Goal: Find specific page/section: Find specific page/section

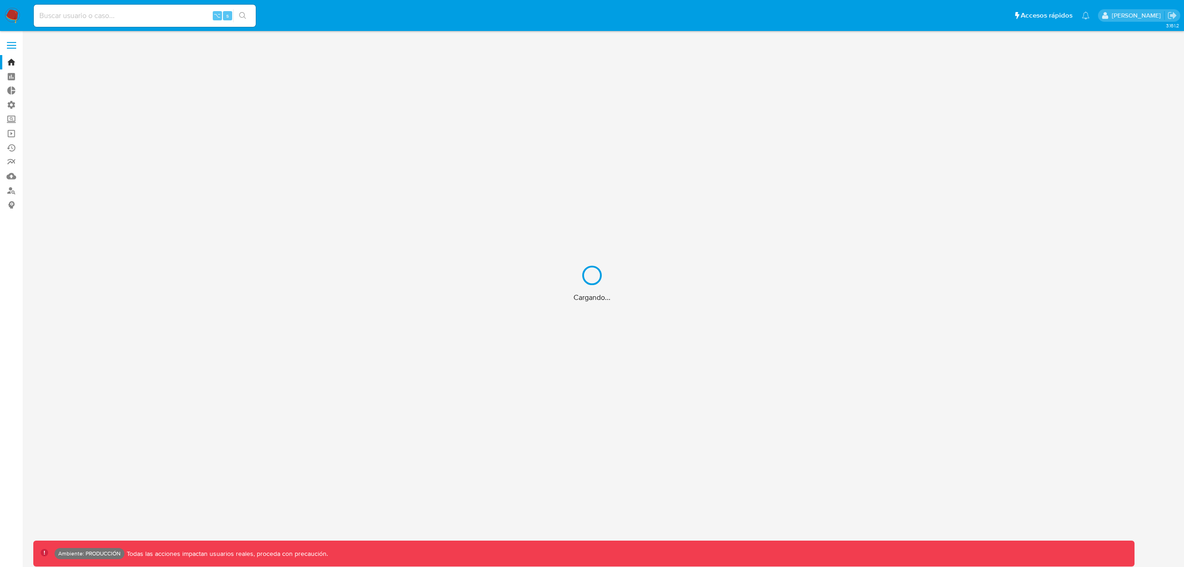
click at [15, 119] on div "Cargando..." at bounding box center [592, 283] width 1184 height 567
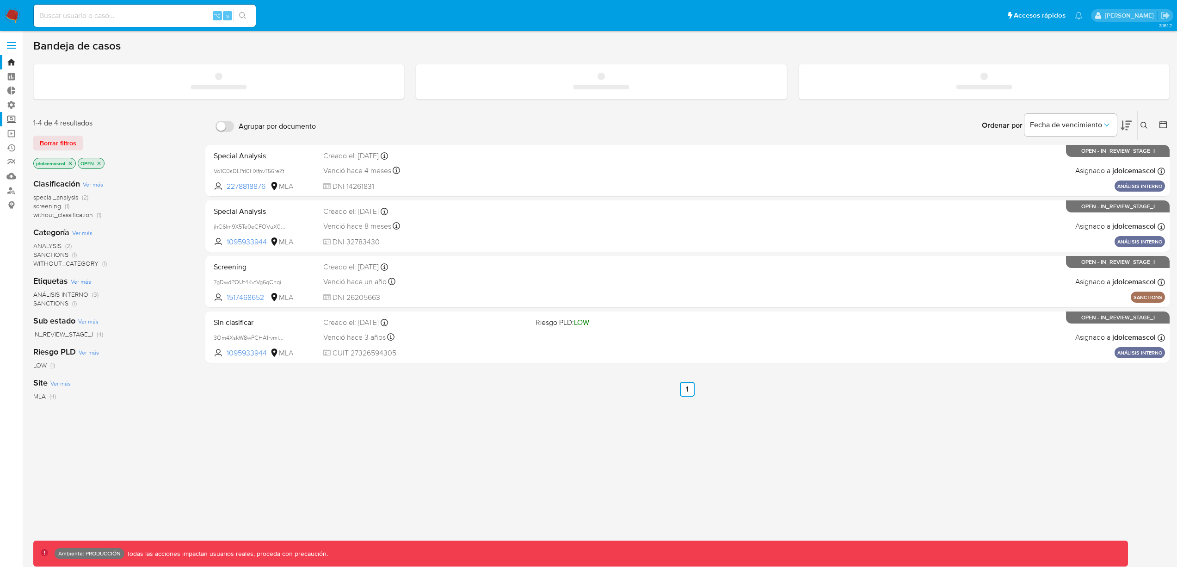
click at [15, 119] on label "Screening" at bounding box center [55, 119] width 110 height 14
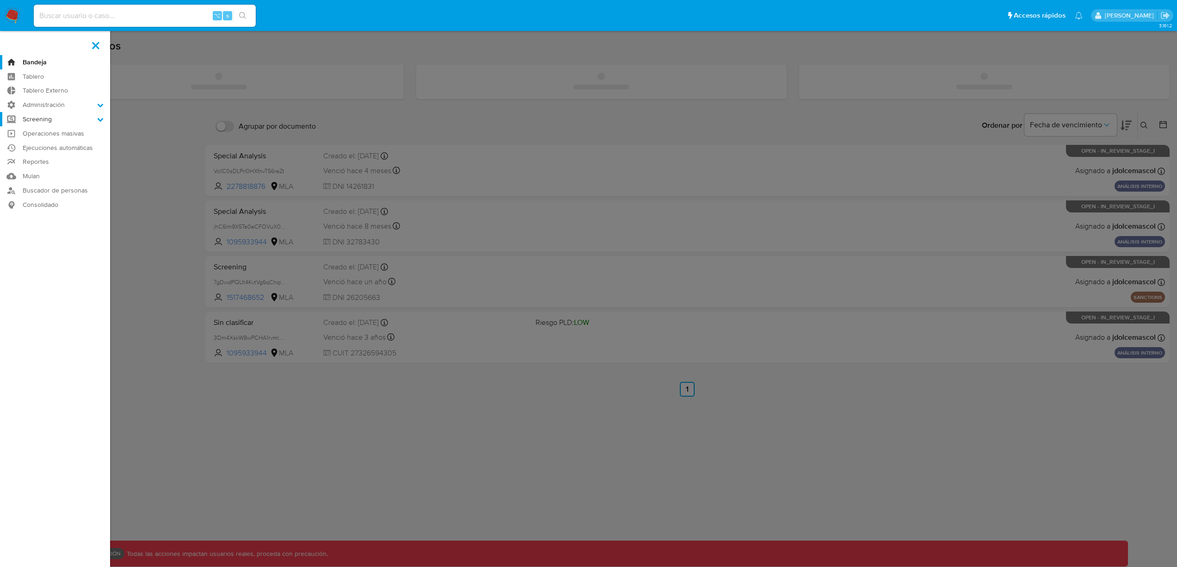
click at [0, 0] on input "Screening" at bounding box center [0, 0] width 0 height 0
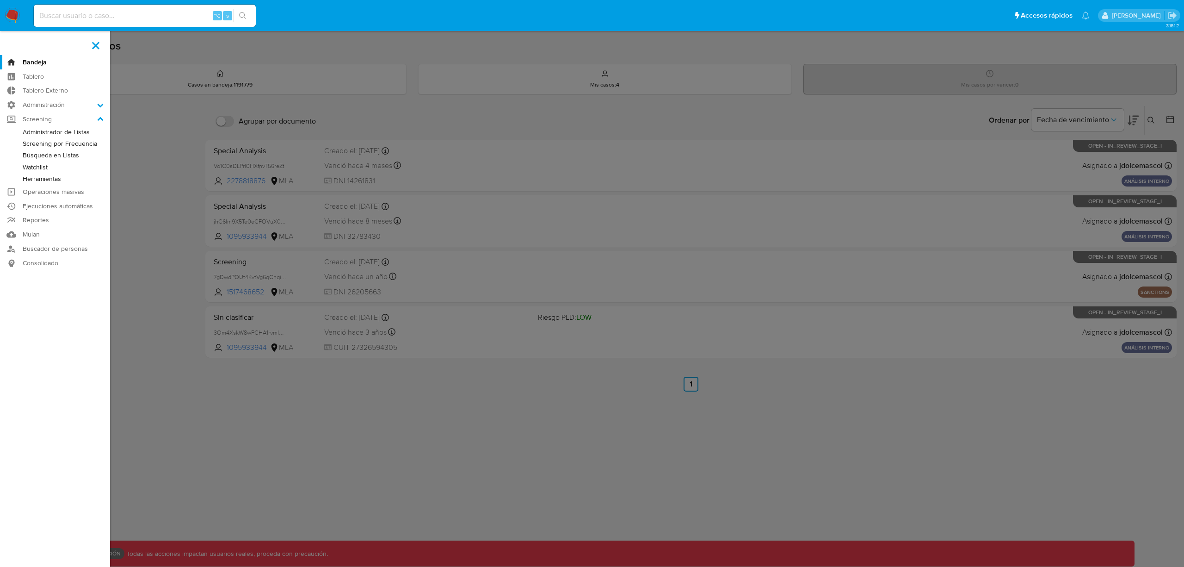
click at [63, 155] on link "Búsqueda en Listas" at bounding box center [55, 155] width 110 height 12
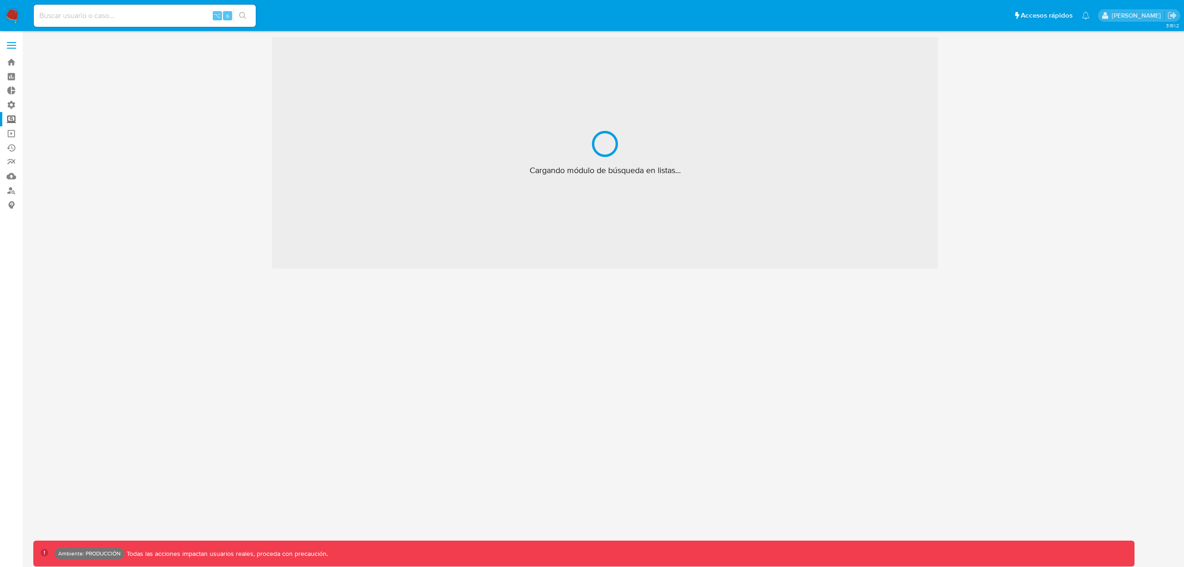
click at [15, 120] on label "Screening" at bounding box center [55, 119] width 110 height 14
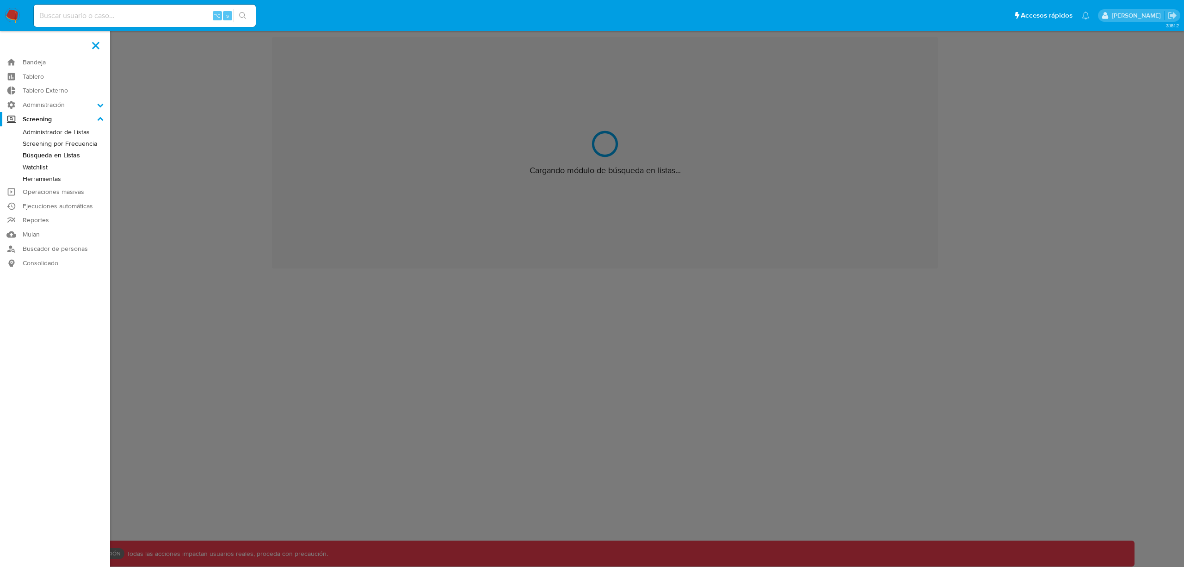
click at [0, 0] on input "Screening" at bounding box center [0, 0] width 0 height 0
click at [34, 131] on link "Administrador de Listas" at bounding box center [55, 132] width 110 height 12
